Goal: Find specific page/section

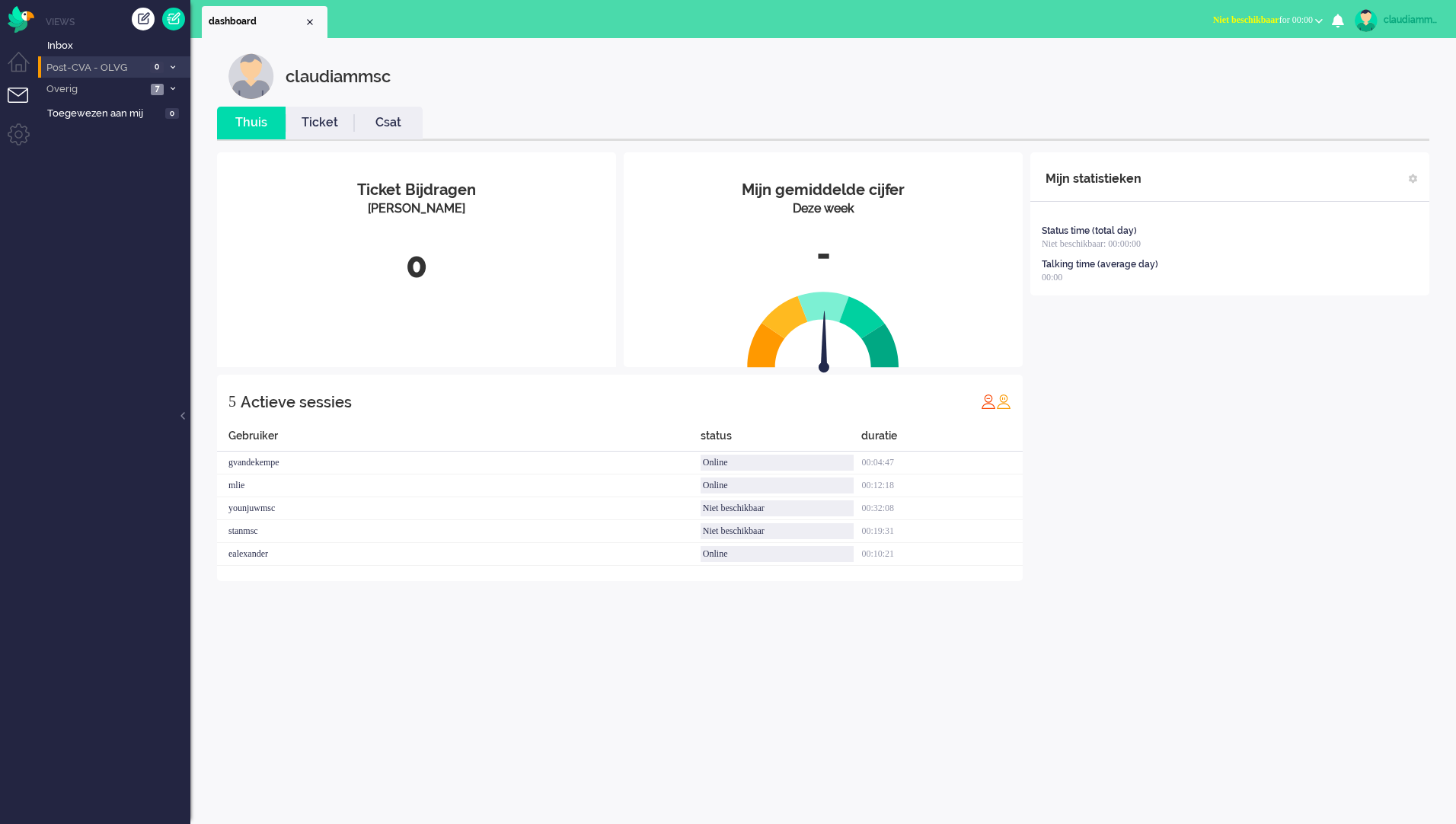
click at [95, 67] on span "Post-CVA - OLVG" at bounding box center [95, 68] width 102 height 15
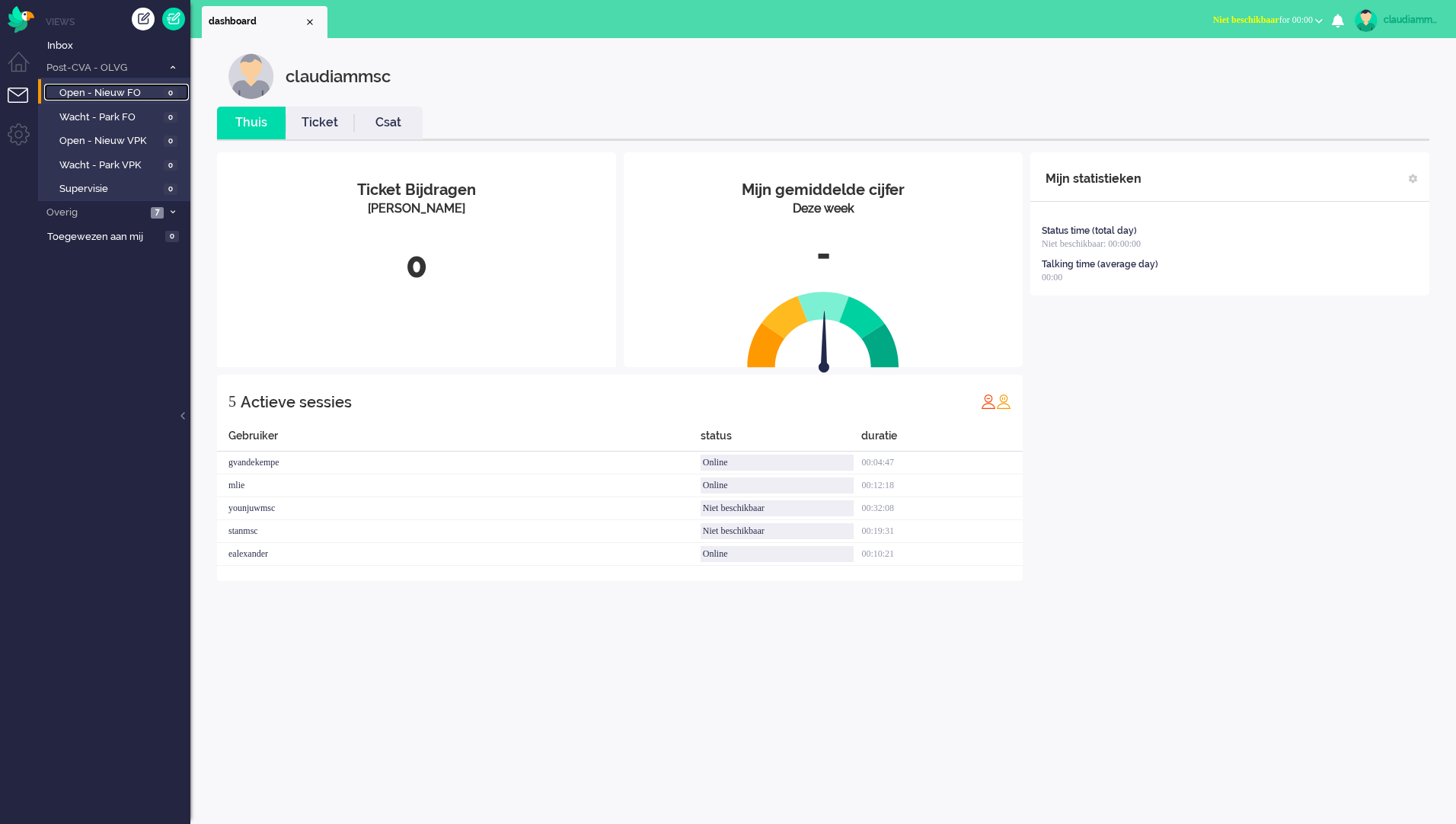
click at [156, 99] on span "Open - Nieuw FO" at bounding box center [110, 93] width 101 height 15
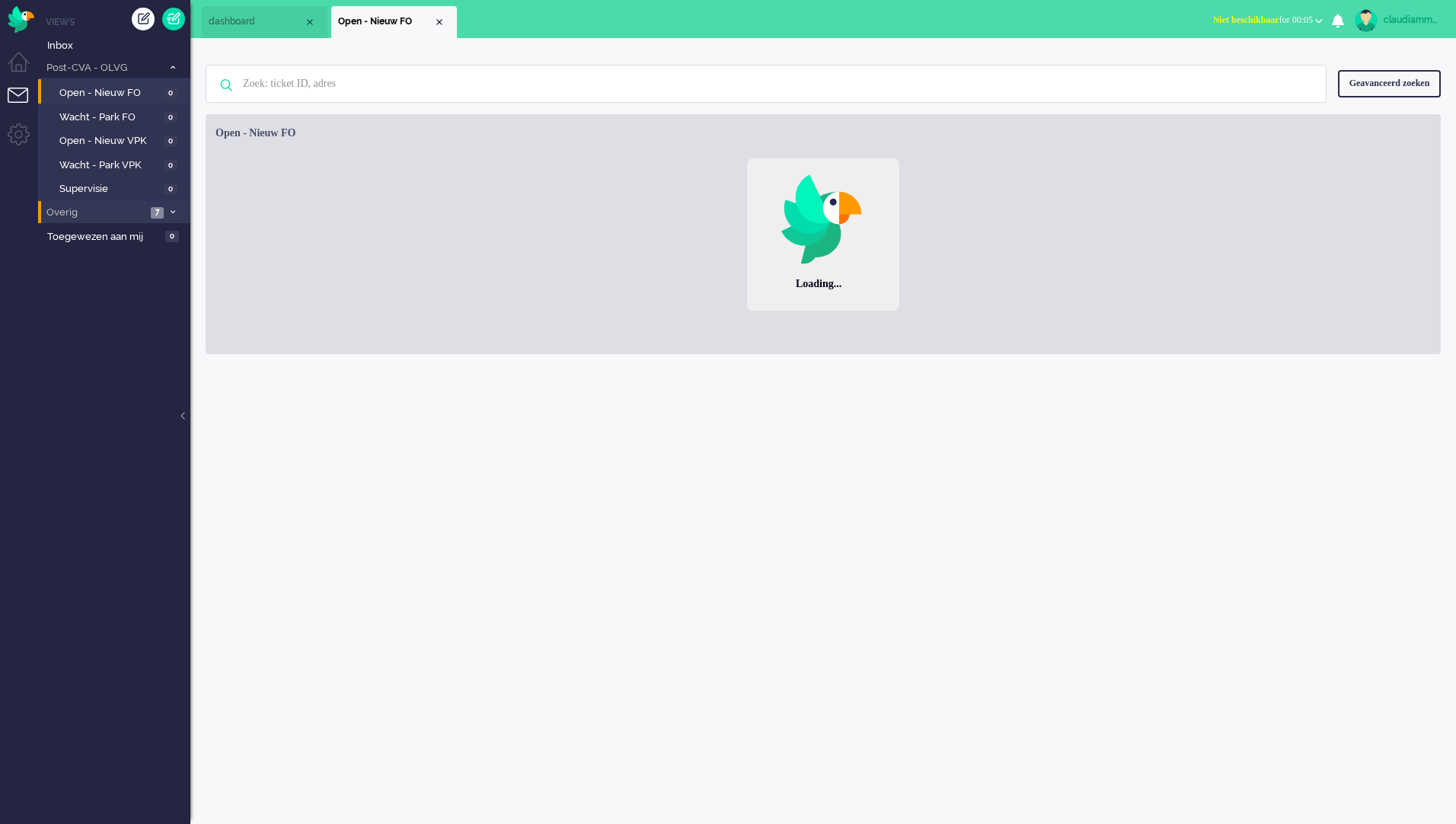
click at [114, 214] on span "Overig" at bounding box center [95, 213] width 102 height 15
